Goal: Find contact information: Find contact information

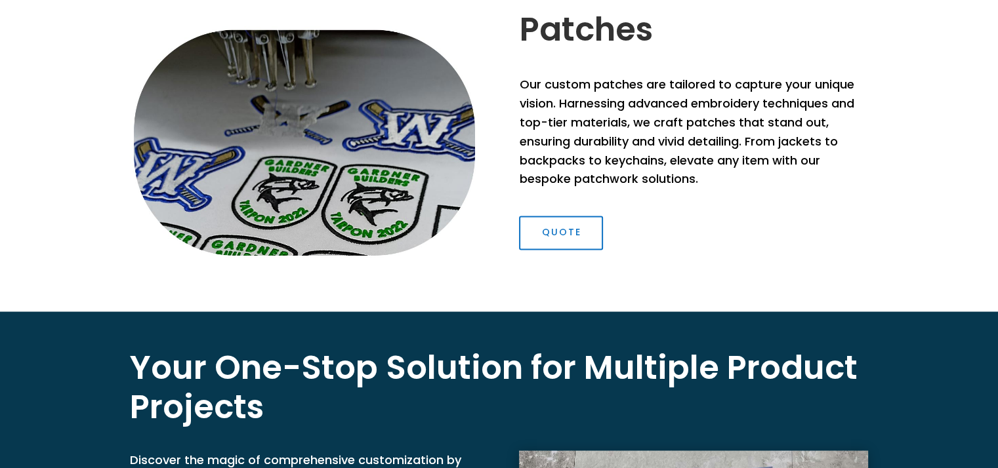
scroll to position [1705, 0]
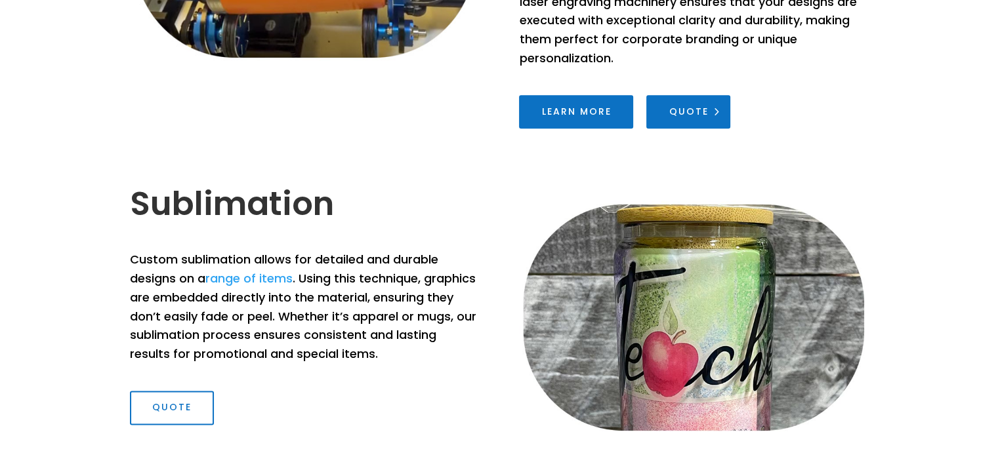
click at [685, 116] on link "Quote" at bounding box center [688, 112] width 84 height 34
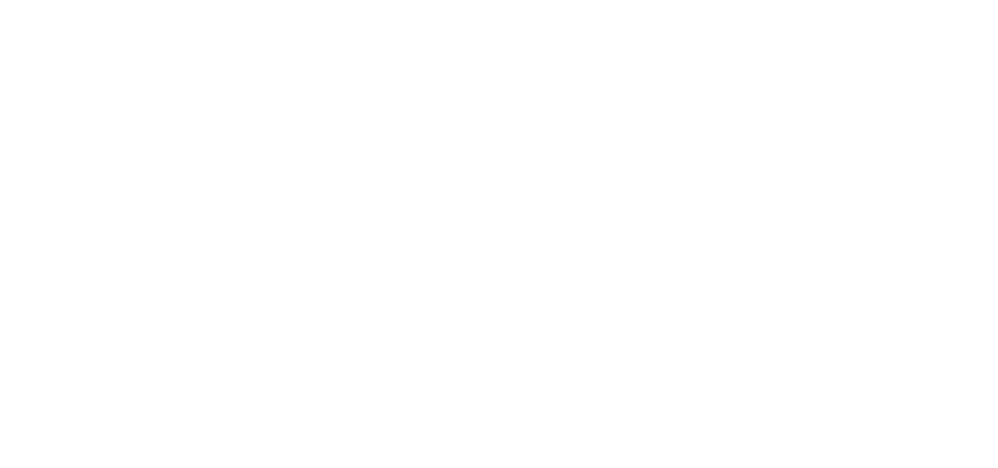
scroll to position [1181, 0]
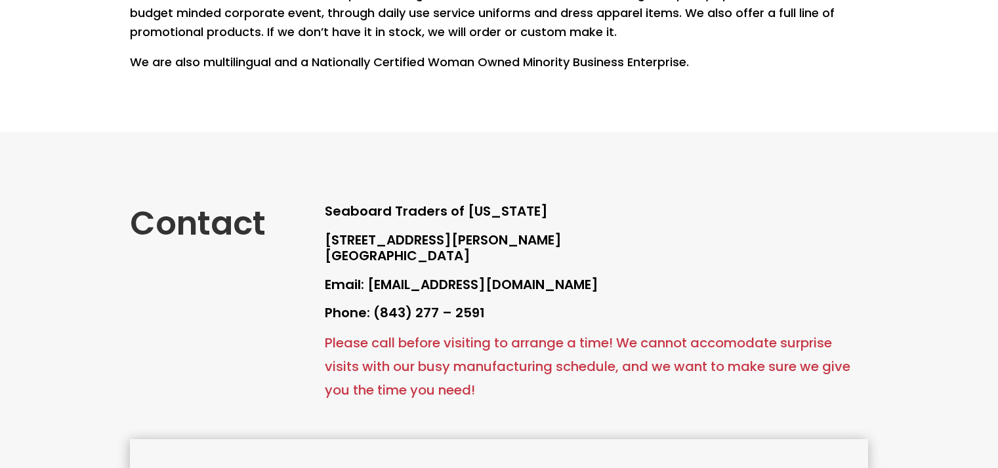
scroll to position [525, 0]
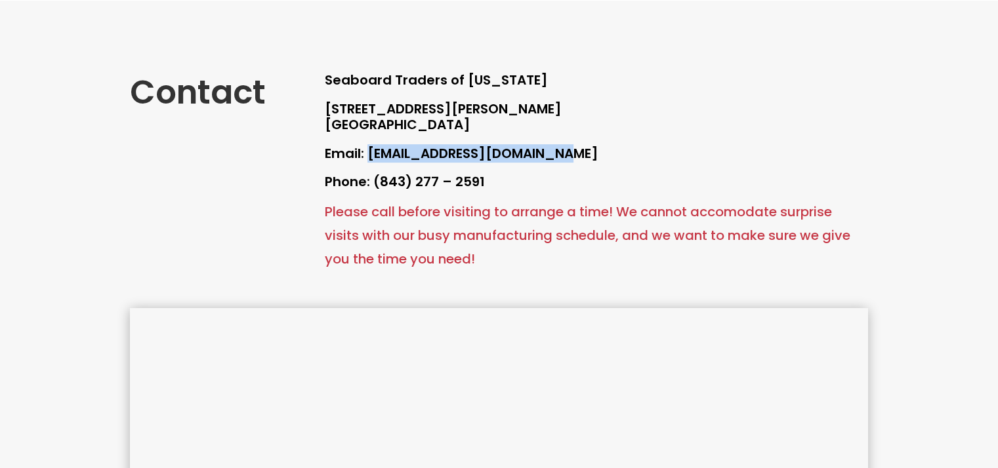
drag, startPoint x: 367, startPoint y: 153, endPoint x: 559, endPoint y: 148, distance: 192.2
click at [559, 148] on p "Email: [EMAIL_ADDRESS][DOMAIN_NAME]" at bounding box center [596, 160] width 543 height 29
copy p "[EMAIL_ADDRESS][DOMAIN_NAME]"
click at [771, 136] on p "[STREET_ADDRESS][PERSON_NAME]" at bounding box center [596, 124] width 543 height 45
